Goal: Find specific page/section: Find specific page/section

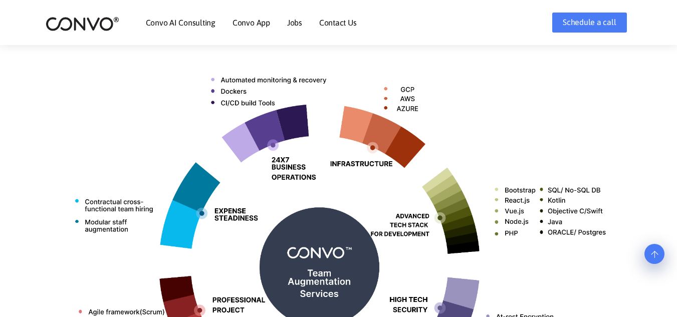
scroll to position [378, 0]
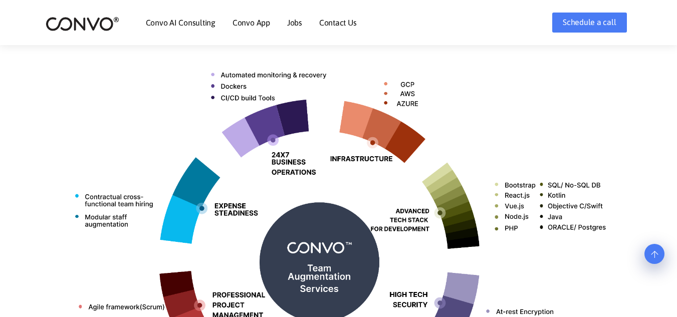
click at [290, 24] on link "Jobs" at bounding box center [294, 23] width 15 height 8
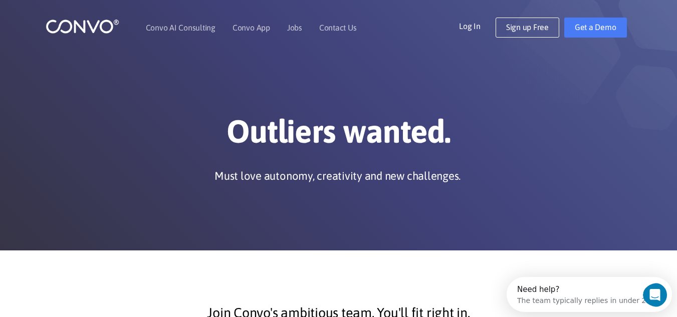
drag, startPoint x: 684, startPoint y: 31, endPoint x: 666, endPoint y: -44, distance: 76.2
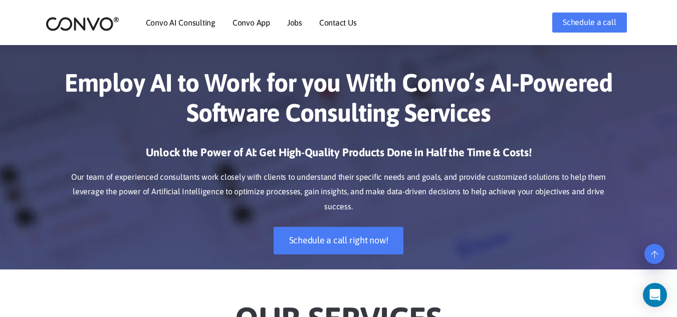
scroll to position [378, 0]
